Goal: Task Accomplishment & Management: Use online tool/utility

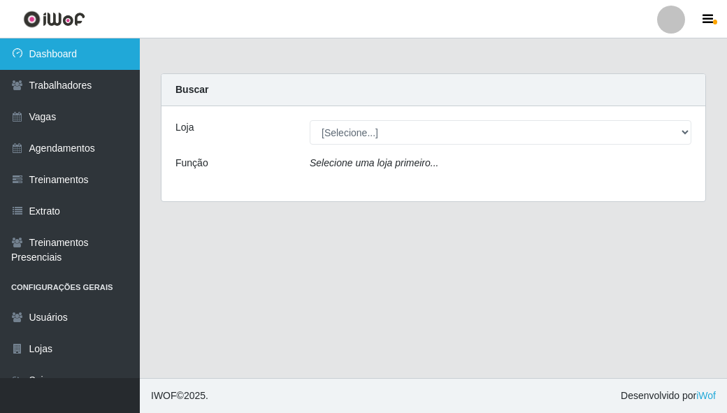
click at [45, 63] on link "Dashboard" at bounding box center [70, 53] width 140 height 31
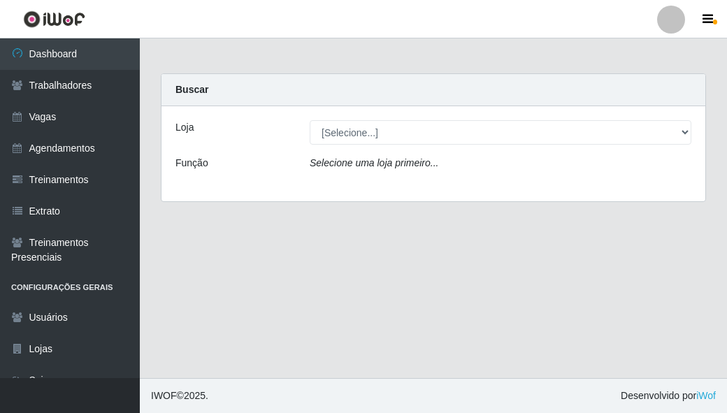
click at [693, 138] on div "[Selecione...] [GEOGRAPHIC_DATA] - Shopping [GEOGRAPHIC_DATA]" at bounding box center [500, 132] width 402 height 24
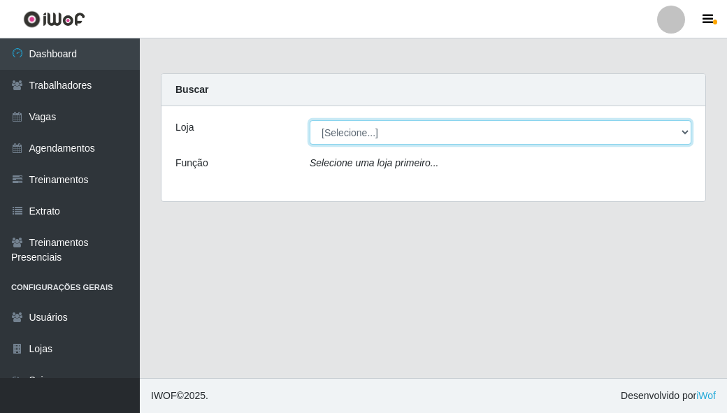
click at [689, 133] on select "[Selecione...] [GEOGRAPHIC_DATA] - Shopping [GEOGRAPHIC_DATA]" at bounding box center [499, 132] width 381 height 24
select select "424"
click at [309, 120] on select "[Selecione...] [GEOGRAPHIC_DATA] - Shopping [GEOGRAPHIC_DATA]" at bounding box center [499, 132] width 381 height 24
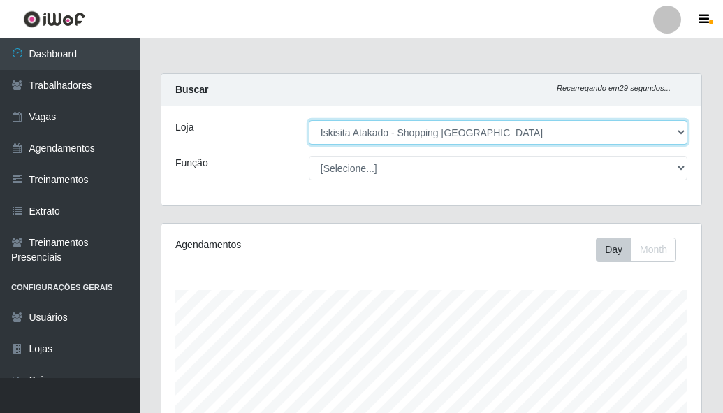
scroll to position [290, 540]
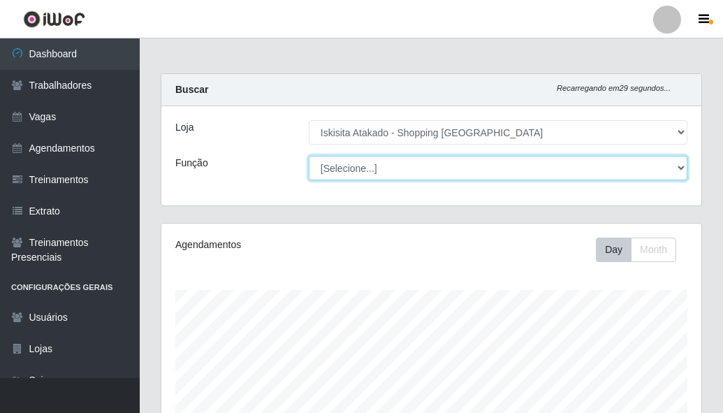
click at [645, 170] on select "[Selecione...] Auxiliar de Estacionamento Auxiliar de Estacionamento + Auxiliar…" at bounding box center [498, 168] width 379 height 24
select select "72"
click at [309, 156] on select "[Selecione...] Auxiliar de Estacionamento Auxiliar de Estacionamento + Auxiliar…" at bounding box center [498, 168] width 379 height 24
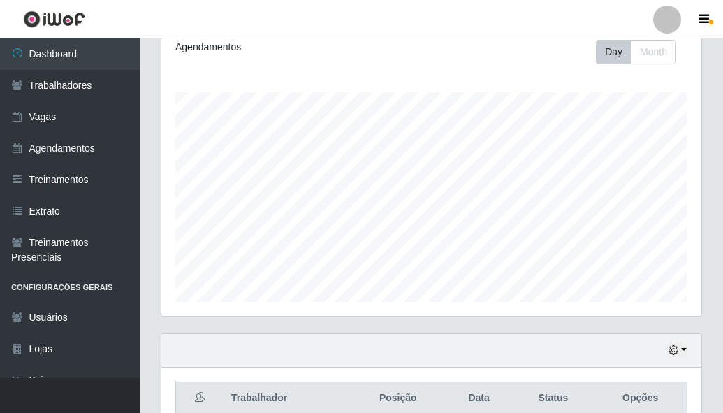
scroll to position [266, 0]
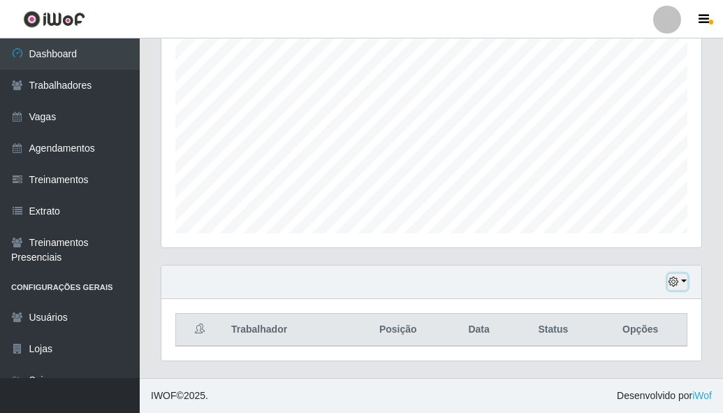
click at [682, 283] on button "button" at bounding box center [678, 282] width 20 height 16
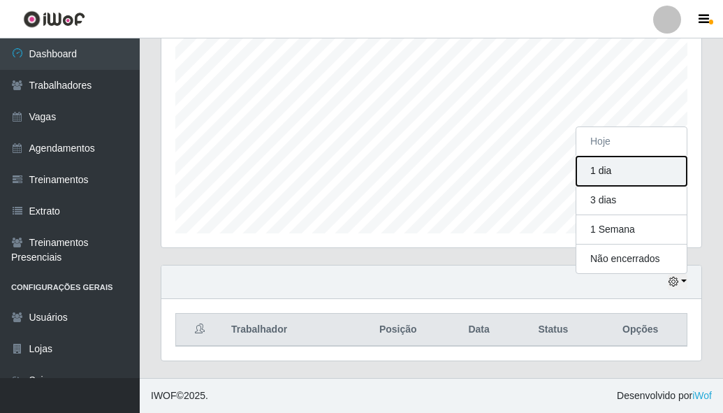
click at [637, 172] on button "1 dia" at bounding box center [631, 170] width 110 height 29
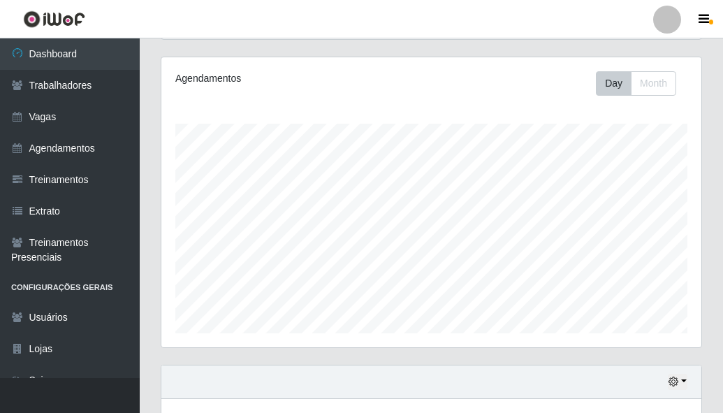
scroll to position [349, 0]
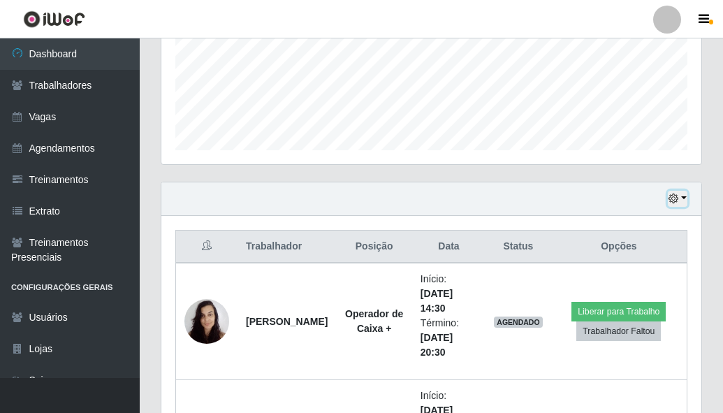
click at [673, 201] on icon "button" at bounding box center [674, 199] width 10 height 10
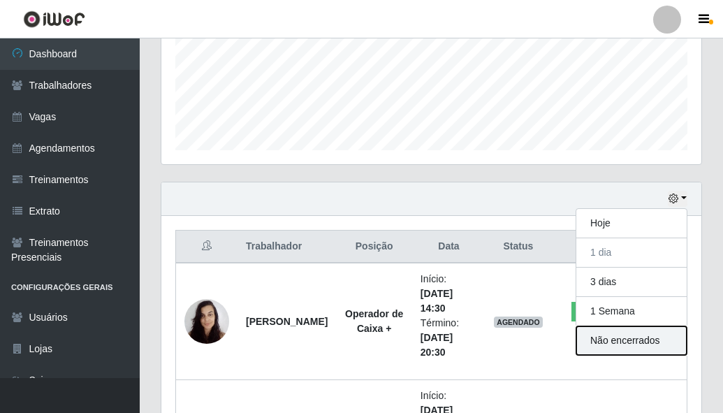
click at [633, 344] on button "Não encerrados" at bounding box center [631, 340] width 110 height 29
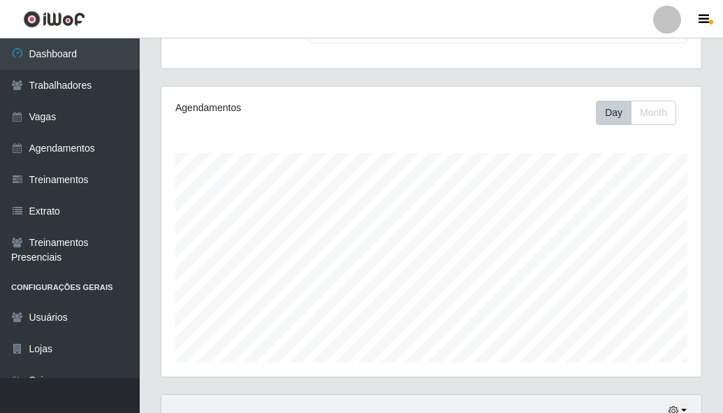
scroll to position [266, 0]
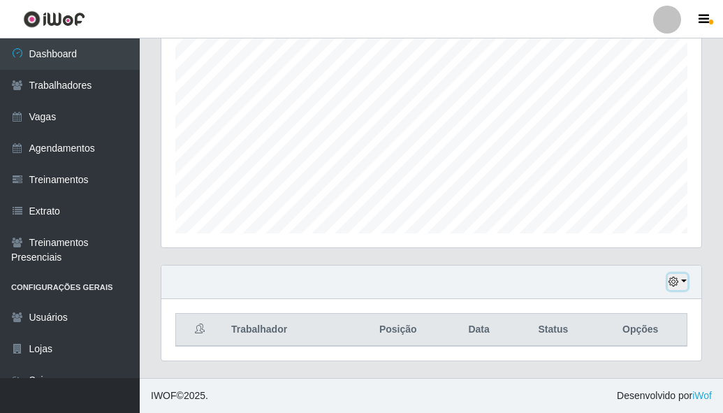
click at [679, 278] on button "button" at bounding box center [678, 282] width 20 height 16
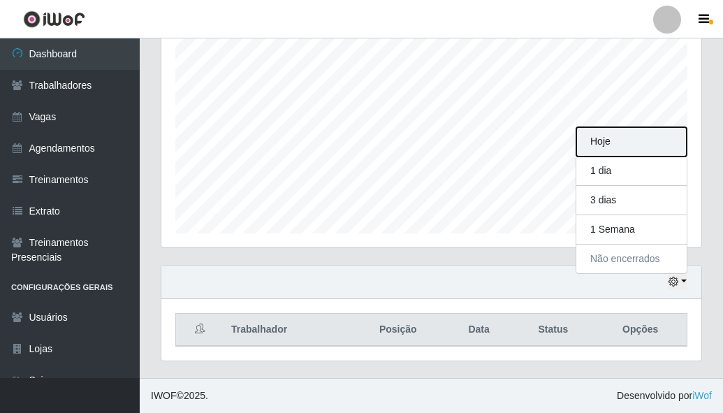
click at [631, 140] on button "Hoje" at bounding box center [631, 141] width 110 height 29
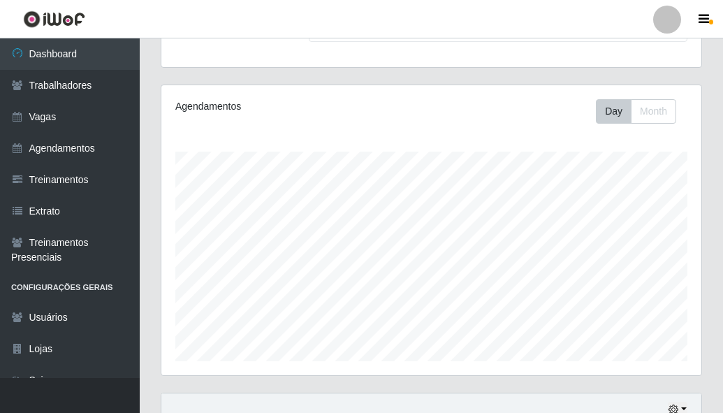
scroll to position [0, 0]
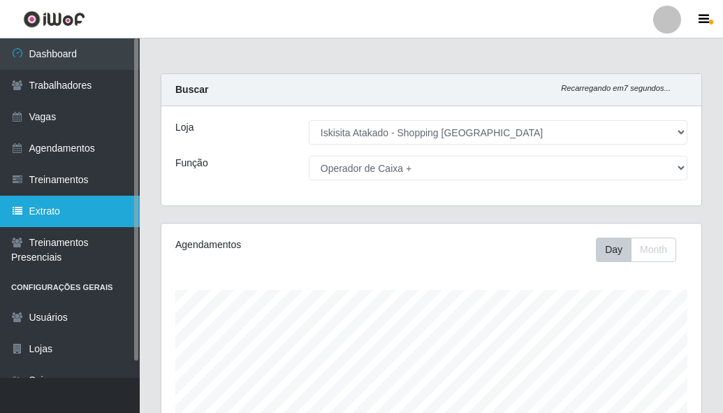
click at [89, 208] on link "Extrato" at bounding box center [70, 211] width 140 height 31
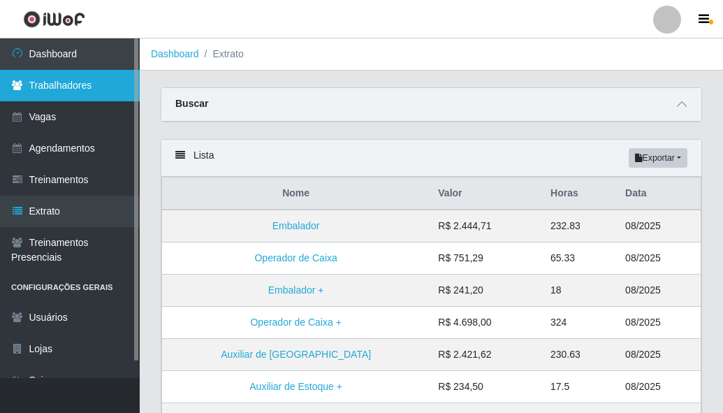
click at [103, 83] on link "Trabalhadores" at bounding box center [70, 85] width 140 height 31
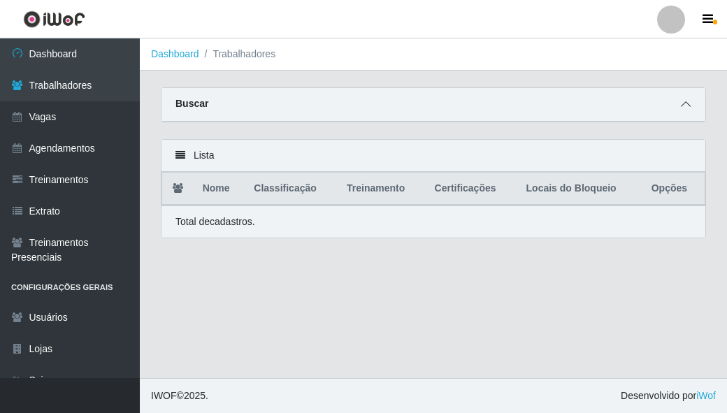
click at [685, 112] on span at bounding box center [685, 104] width 17 height 16
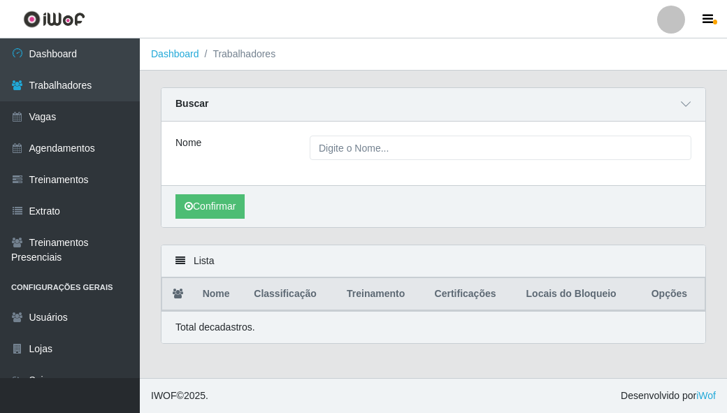
click at [173, 263] on div "Lista" at bounding box center [433, 261] width 544 height 32
click at [177, 263] on icon at bounding box center [180, 261] width 10 height 10
drag, startPoint x: 187, startPoint y: 262, endPoint x: 178, endPoint y: 273, distance: 14.4
click at [180, 272] on div "Lista" at bounding box center [433, 261] width 544 height 32
click at [193, 250] on div "Lista" at bounding box center [433, 261] width 544 height 32
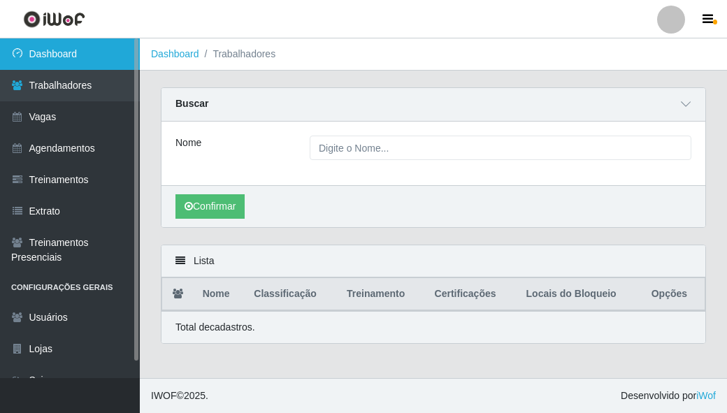
click at [43, 59] on link "Dashboard" at bounding box center [70, 53] width 140 height 31
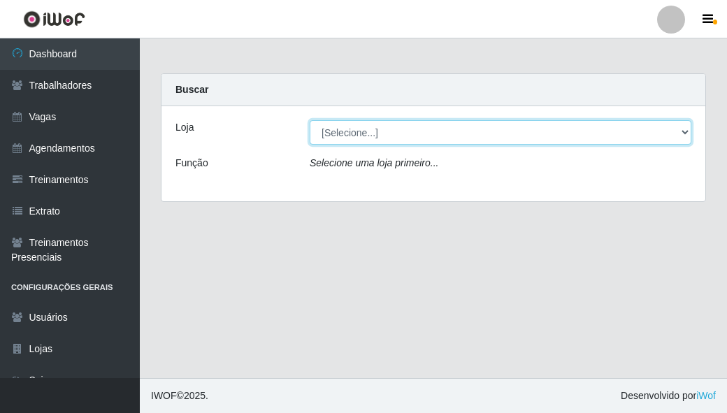
click at [655, 134] on select "[Selecione...] [GEOGRAPHIC_DATA] - Shopping [GEOGRAPHIC_DATA]" at bounding box center [499, 132] width 381 height 24
select select "424"
click at [309, 120] on select "[Selecione...] [GEOGRAPHIC_DATA] - Shopping [GEOGRAPHIC_DATA]" at bounding box center [499, 132] width 381 height 24
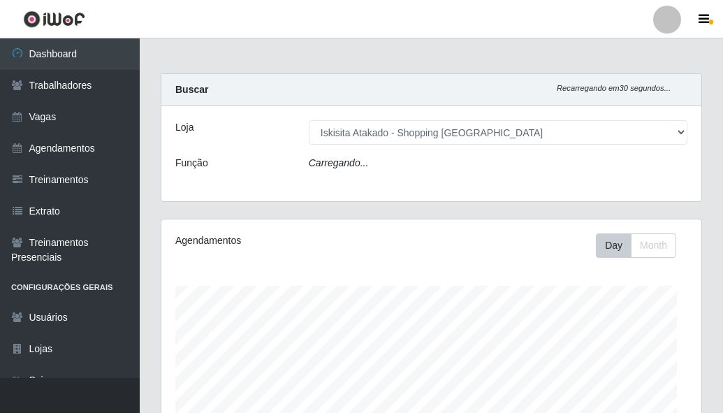
click at [413, 170] on div "Carregando..." at bounding box center [498, 166] width 400 height 20
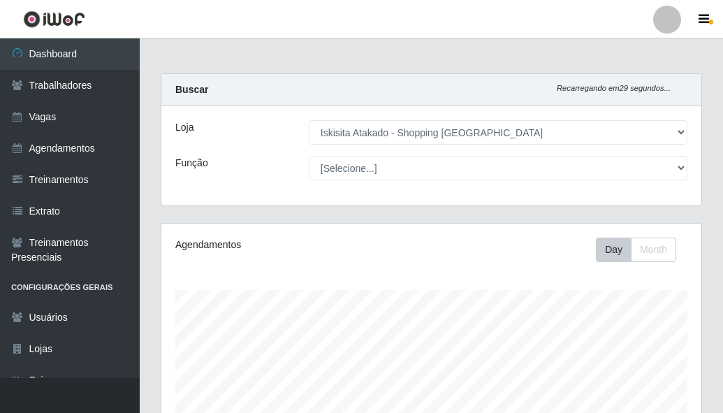
click at [689, 167] on div "[Selecione...] Auxiliar de Estacionamento Auxiliar de Estacionamento + Auxiliar…" at bounding box center [498, 168] width 400 height 24
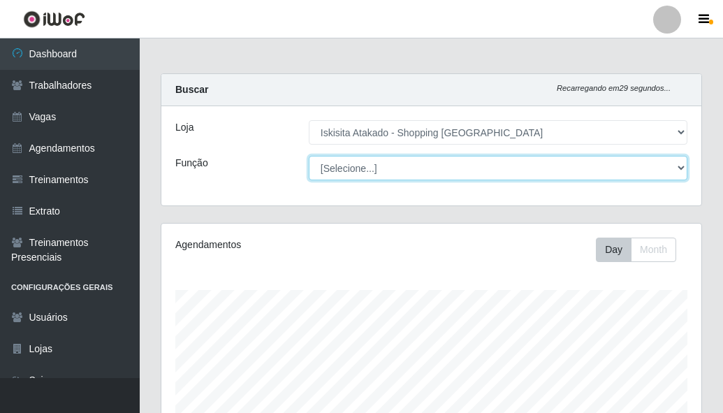
click at [675, 170] on select "[Selecione...] Auxiliar de Estacionamento Auxiliar de Estacionamento + Auxiliar…" at bounding box center [498, 168] width 379 height 24
select select "72"
click at [309, 156] on select "[Selecione...] Auxiliar de Estacionamento Auxiliar de Estacionamento + Auxiliar…" at bounding box center [498, 168] width 379 height 24
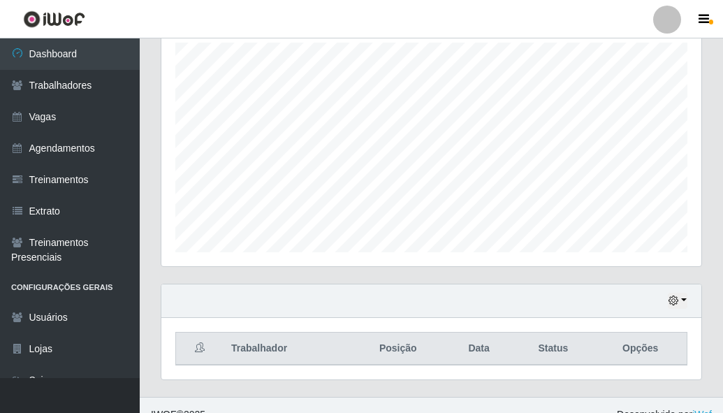
scroll to position [266, 0]
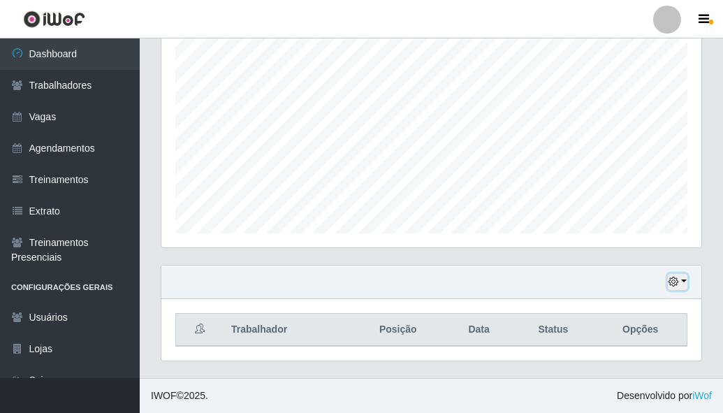
click at [675, 284] on icon "button" at bounding box center [674, 282] width 10 height 10
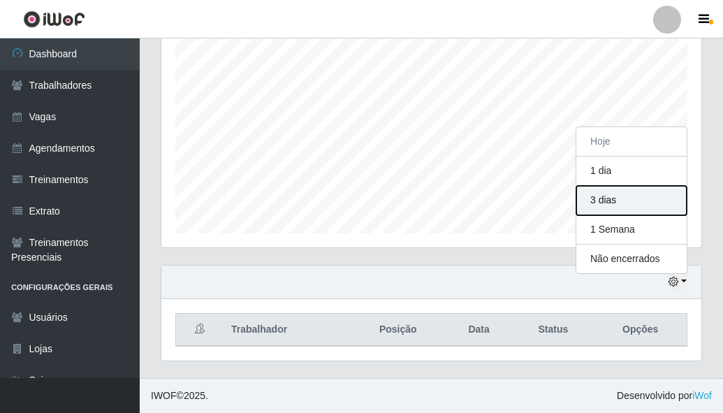
click at [616, 202] on button "3 dias" at bounding box center [631, 200] width 110 height 29
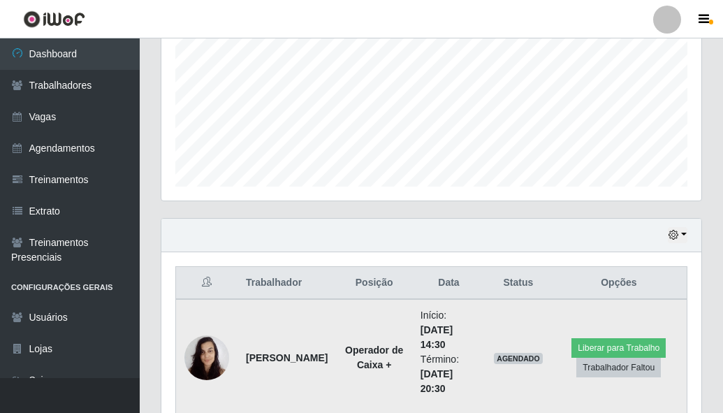
scroll to position [337, 0]
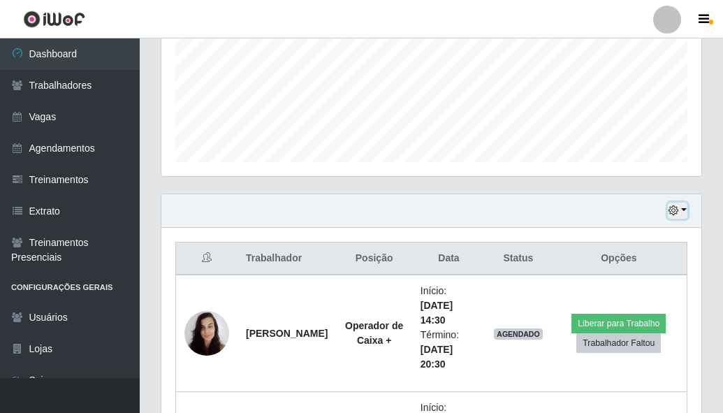
click at [680, 214] on button "button" at bounding box center [678, 211] width 20 height 16
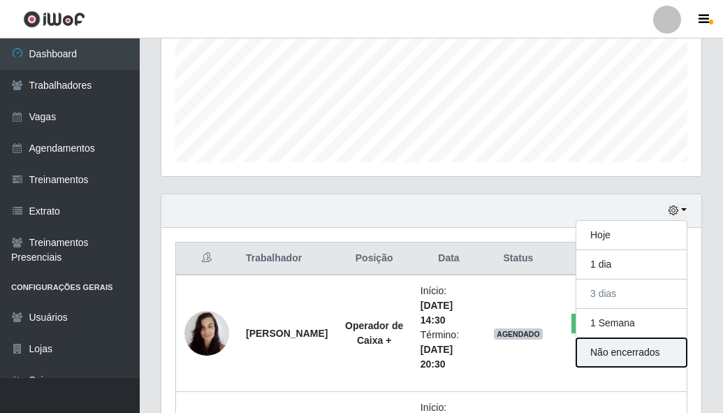
click at [628, 349] on button "Não encerrados" at bounding box center [631, 352] width 110 height 29
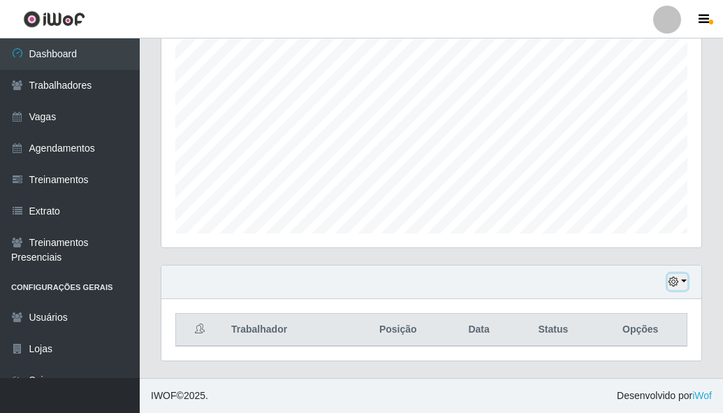
click at [679, 287] on button "button" at bounding box center [678, 282] width 20 height 16
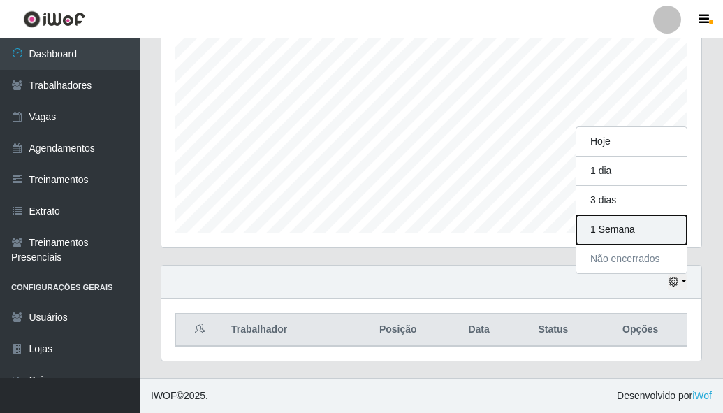
click at [641, 236] on button "1 Semana" at bounding box center [631, 229] width 110 height 29
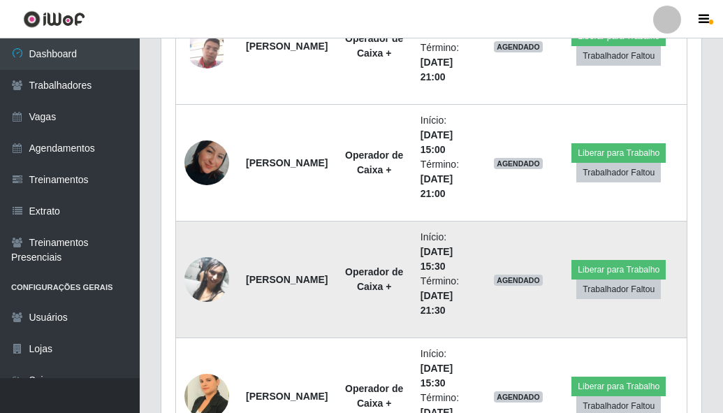
scroll to position [757, 0]
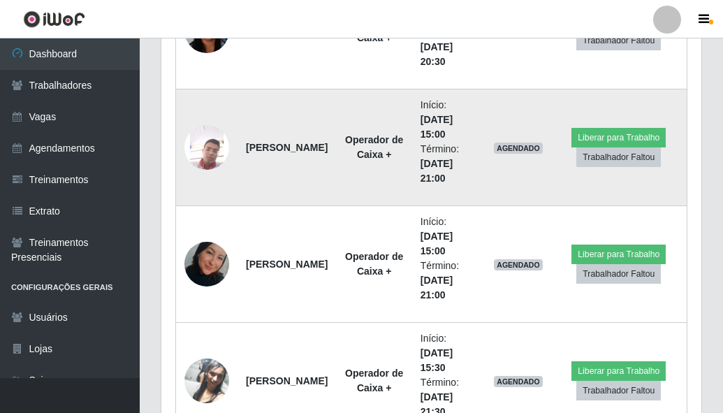
click at [205, 152] on img at bounding box center [206, 147] width 45 height 45
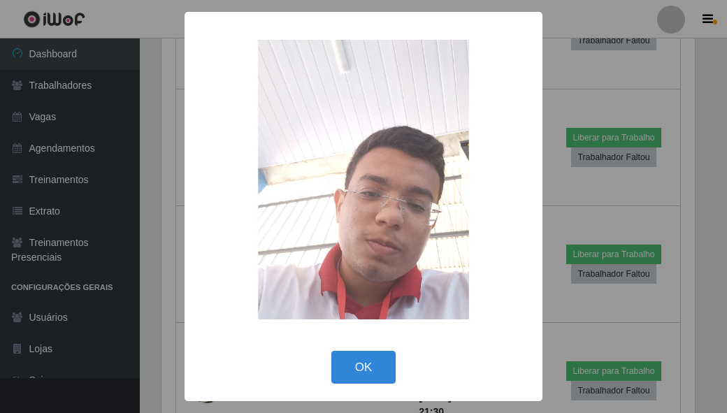
click at [557, 68] on div "× OK Cancel" at bounding box center [363, 206] width 727 height 413
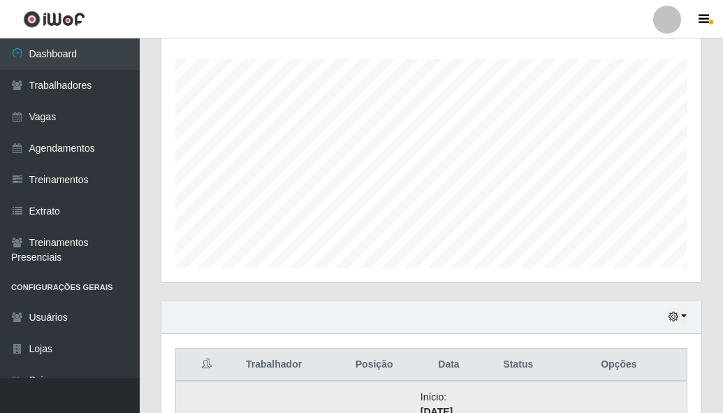
scroll to position [198, 0]
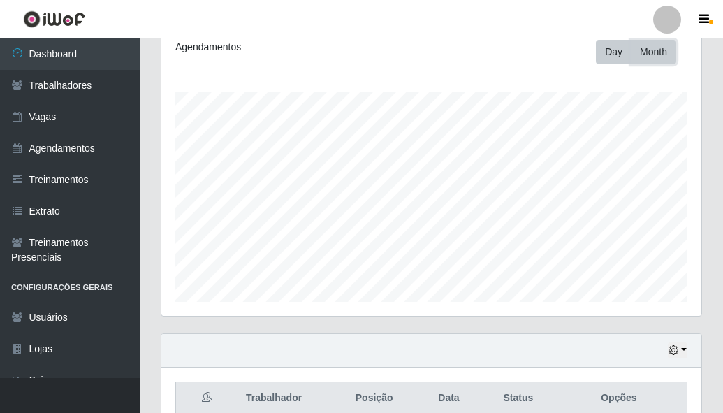
click at [665, 53] on button "Month" at bounding box center [653, 52] width 45 height 24
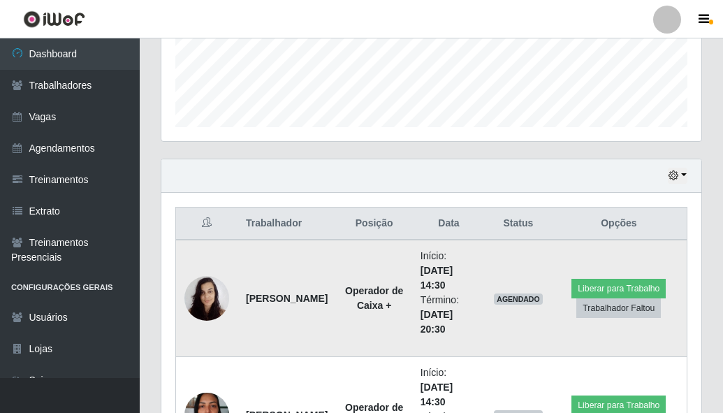
scroll to position [407, 0]
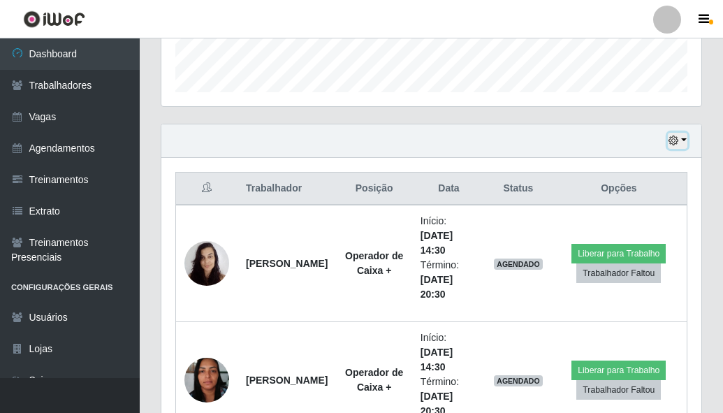
click at [678, 142] on icon "button" at bounding box center [674, 141] width 10 height 10
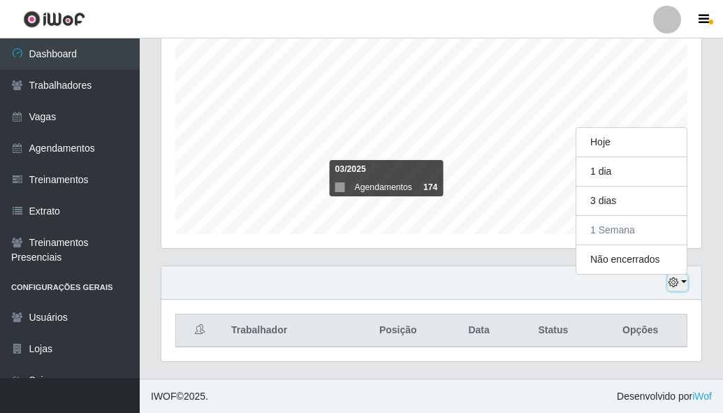
scroll to position [290, 540]
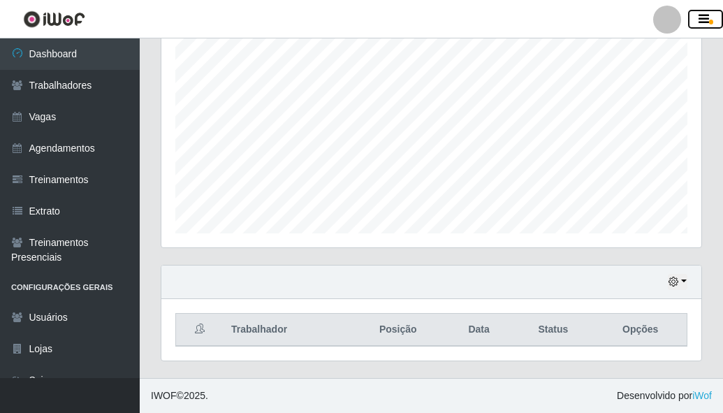
click at [701, 20] on icon "button" at bounding box center [704, 19] width 10 height 13
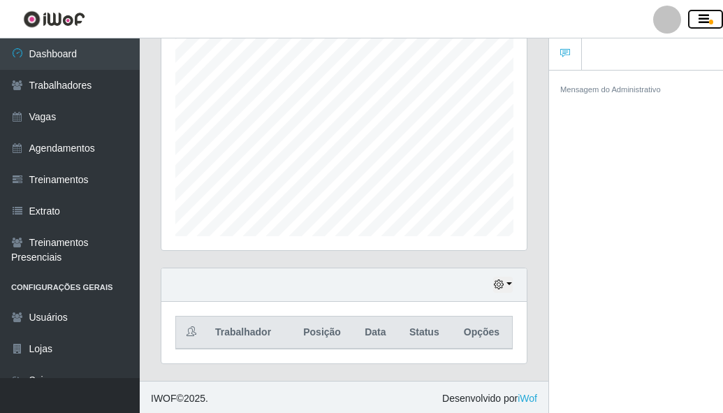
scroll to position [266, 0]
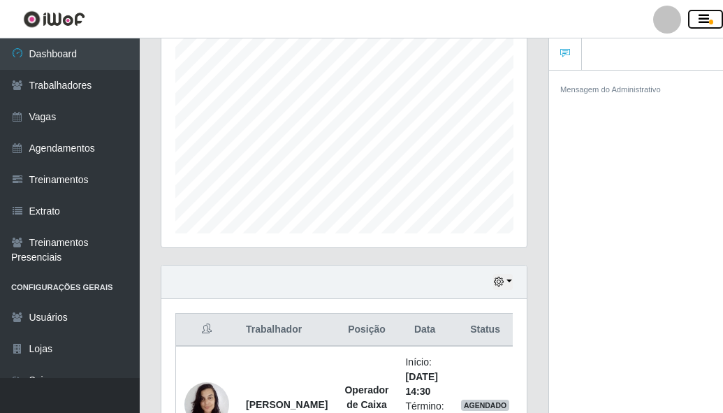
click at [706, 22] on icon "button" at bounding box center [704, 19] width 10 height 13
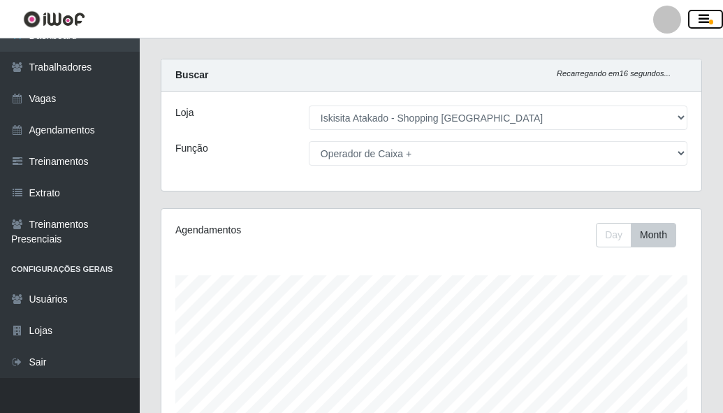
scroll to position [0, 0]
